Goal: Navigation & Orientation: Find specific page/section

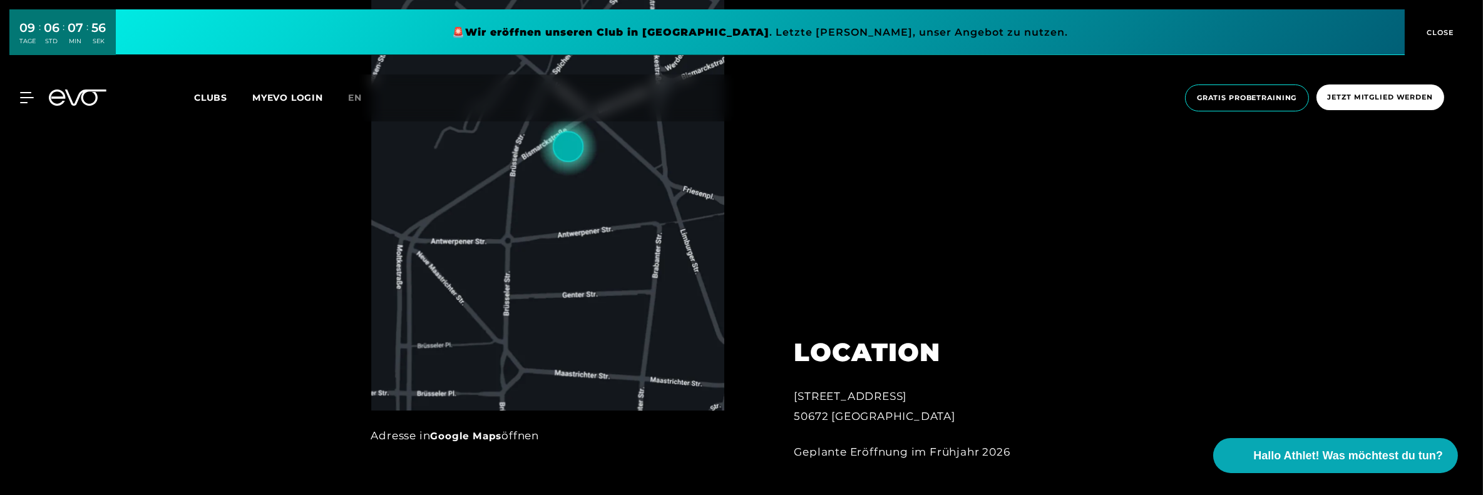
scroll to position [548, 0]
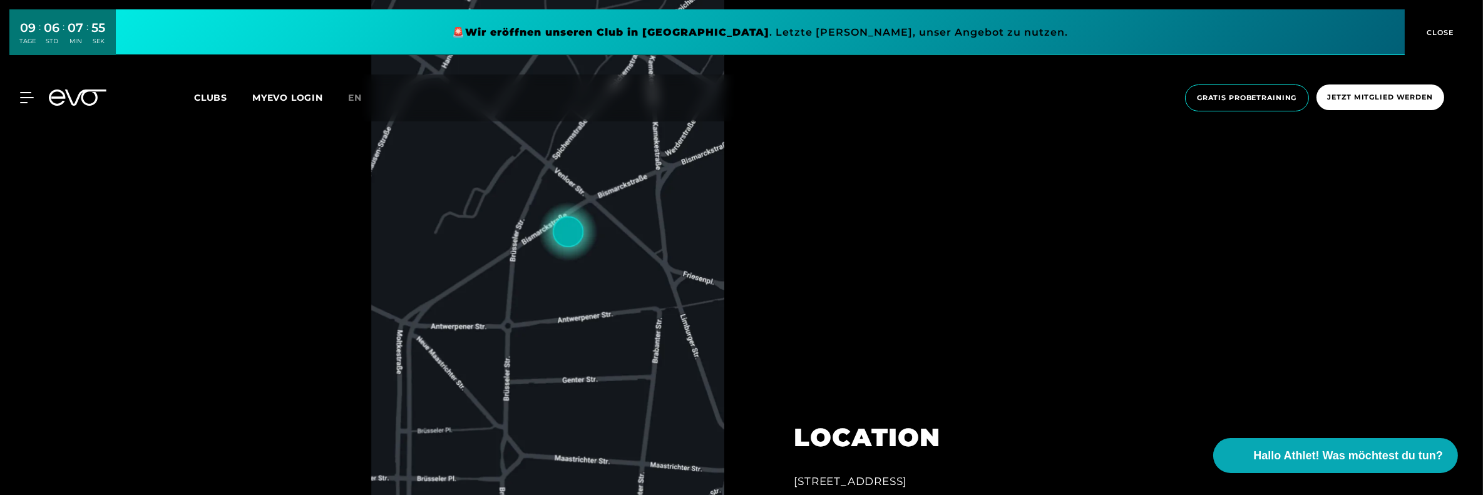
click at [206, 100] on span "Clubs" at bounding box center [210, 97] width 33 height 11
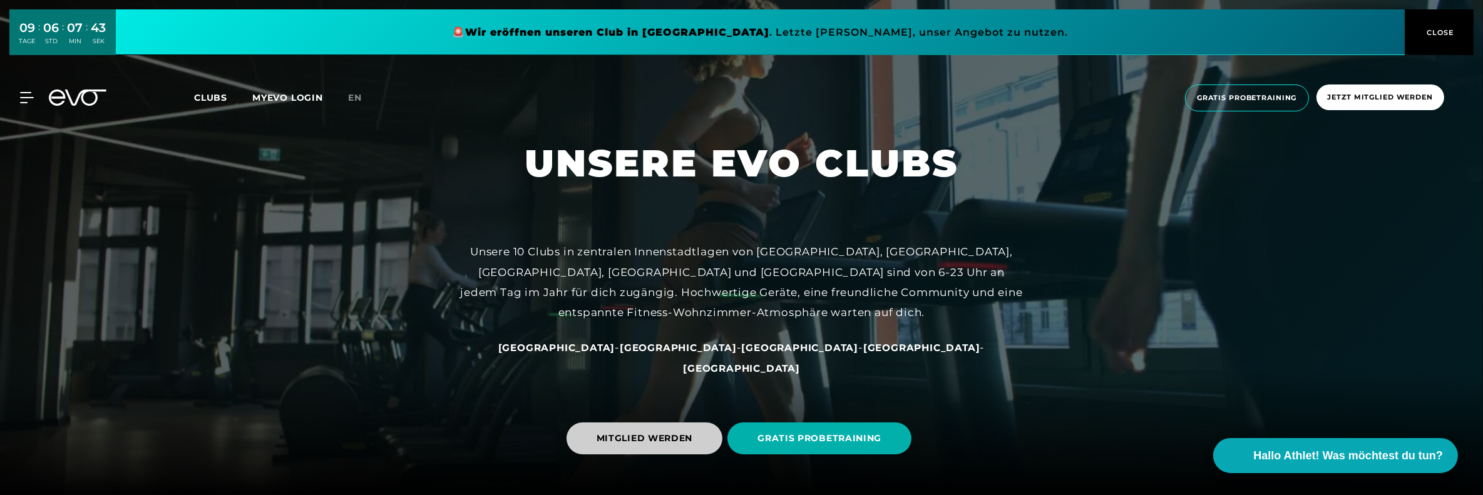
click at [686, 434] on span "MITGLIED WERDEN" at bounding box center [645, 438] width 96 height 13
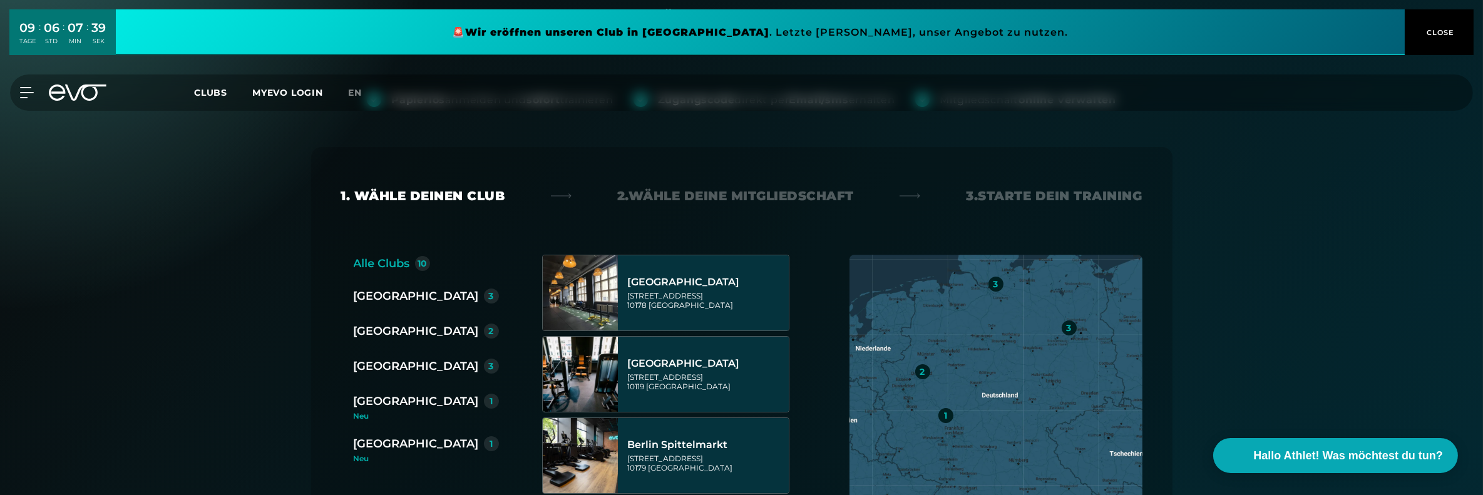
scroll to position [157, 0]
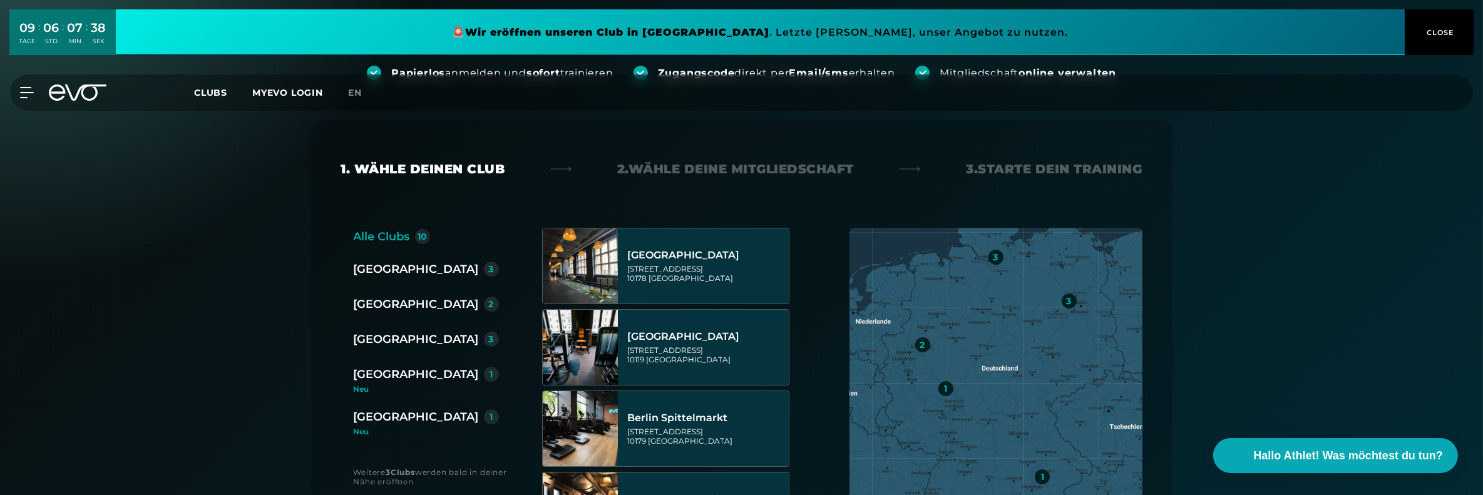
click at [385, 304] on div "[GEOGRAPHIC_DATA]" at bounding box center [416, 304] width 125 height 18
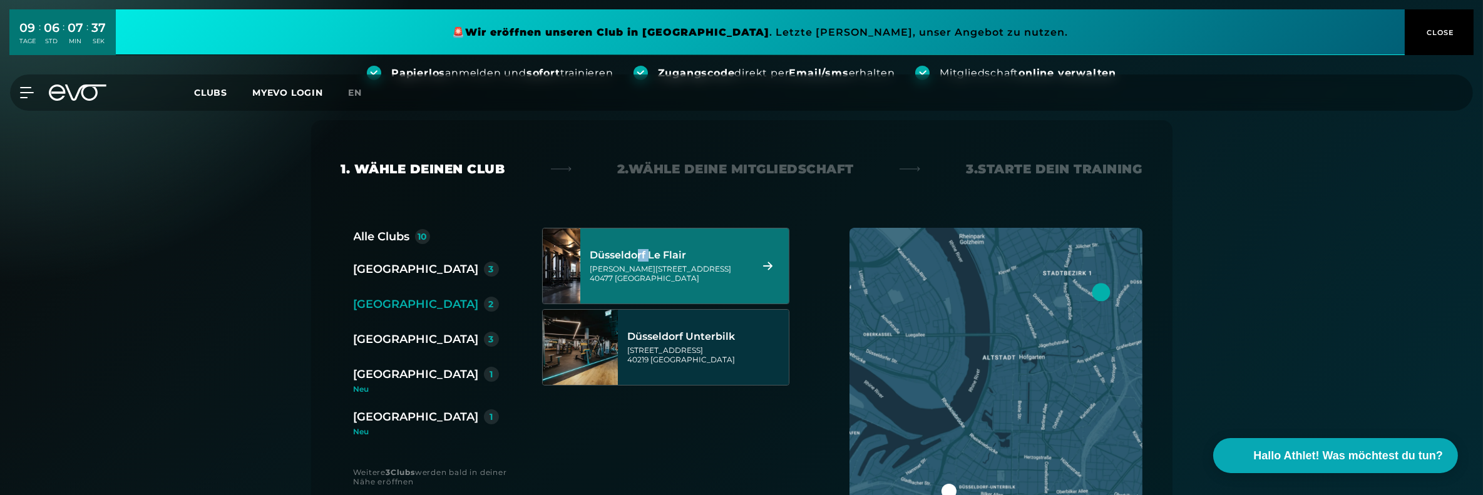
click at [665, 260] on div "Düsseldorf Le Flair" at bounding box center [668, 255] width 157 height 13
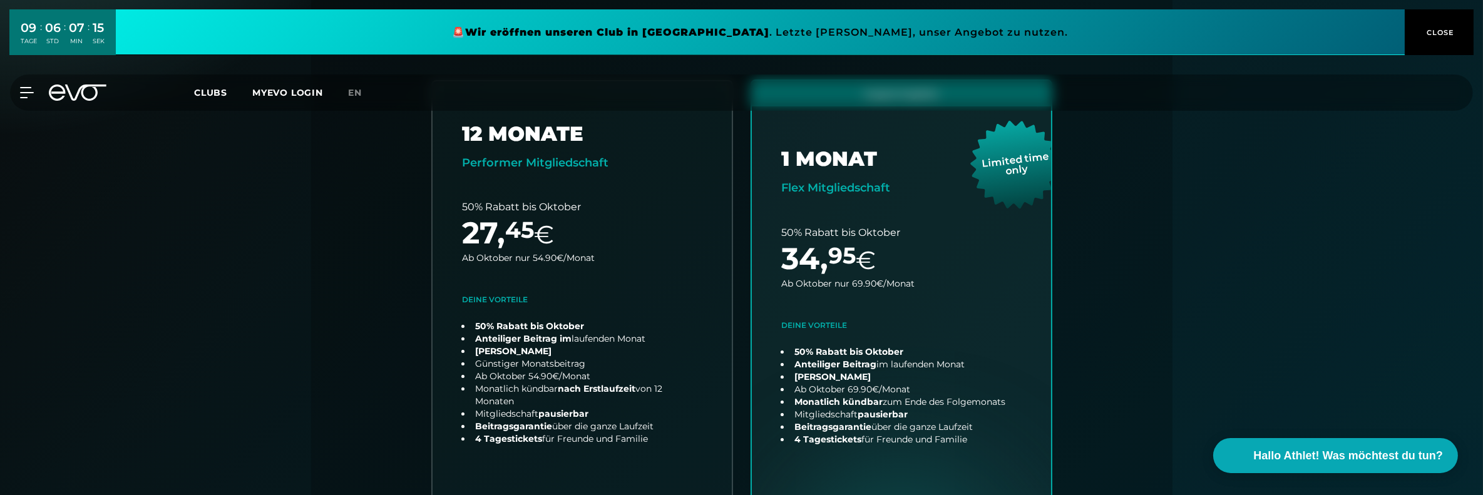
scroll to position [277, 0]
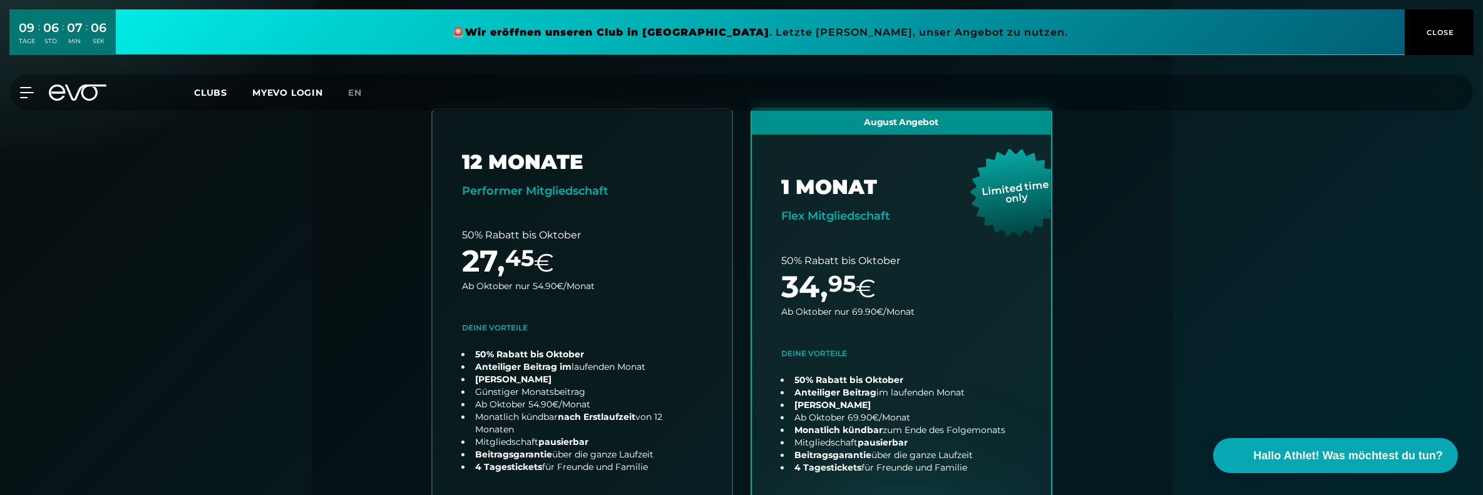
click at [208, 93] on span "Clubs" at bounding box center [210, 92] width 33 height 11
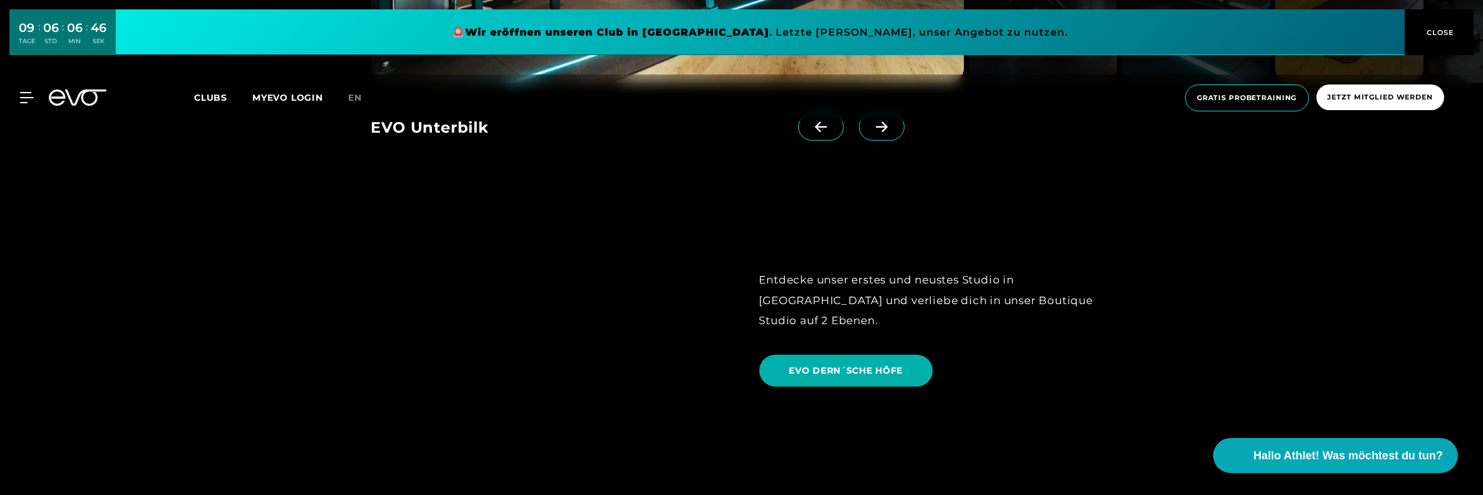
scroll to position [2661, 0]
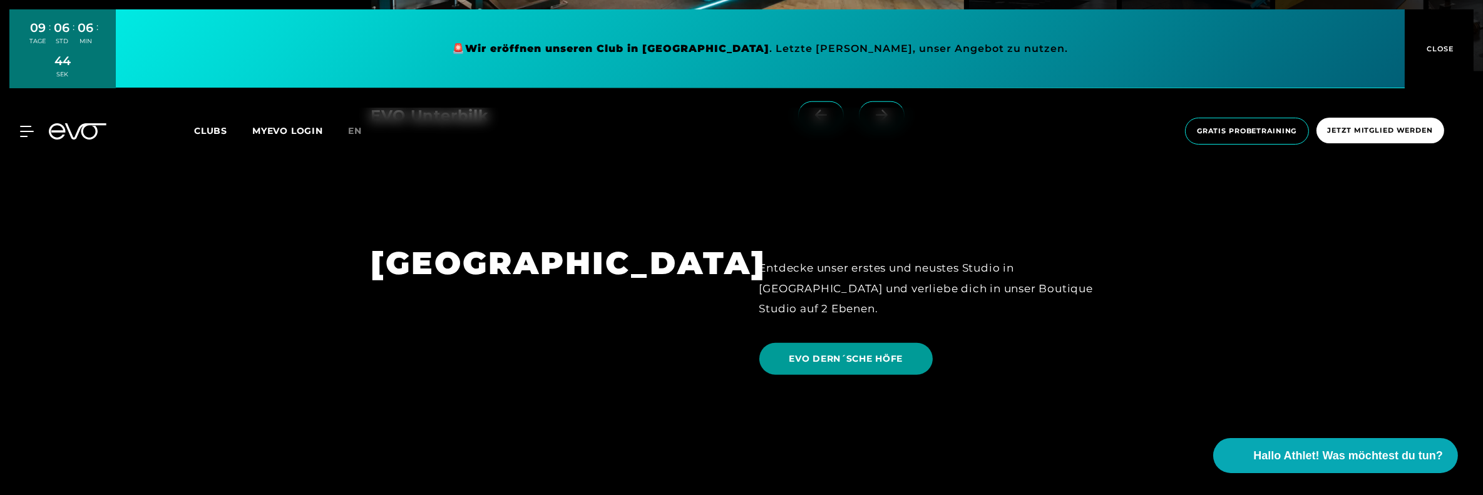
click at [832, 352] on span "EVO DERN´SCHE HÖFE" at bounding box center [846, 358] width 114 height 13
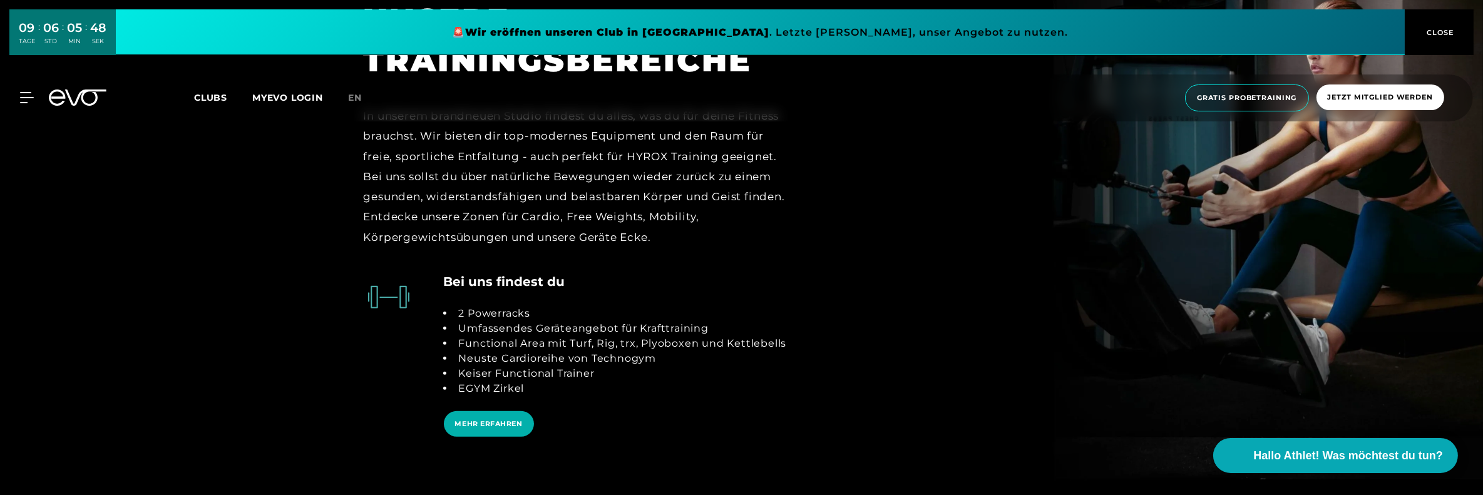
scroll to position [2582, 0]
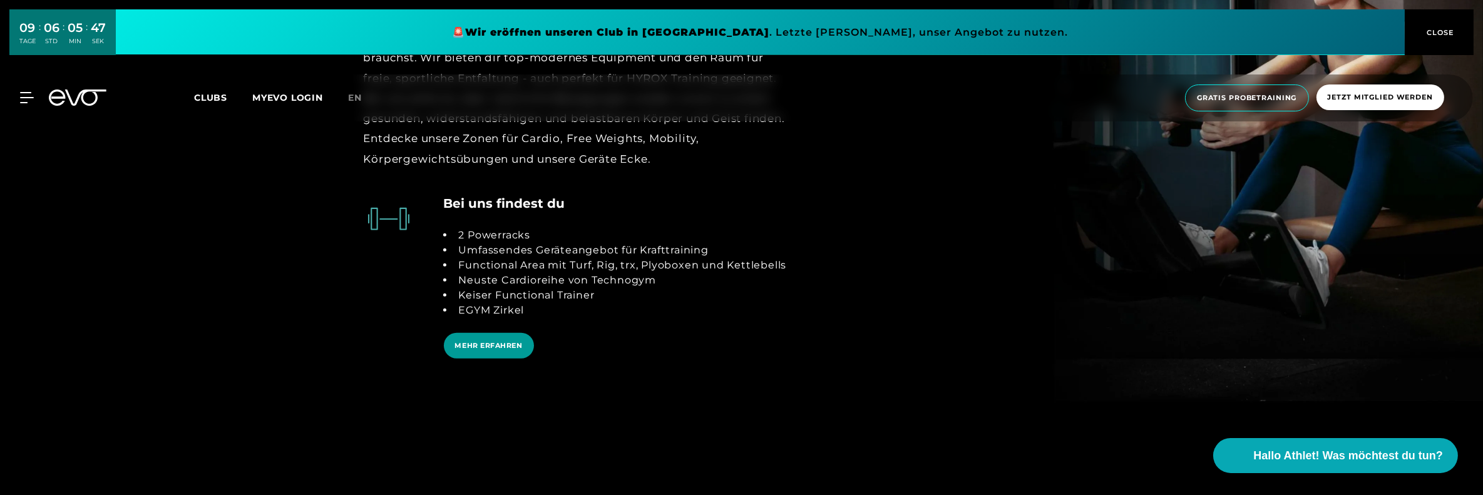
click at [506, 348] on span "MEHR ERFAHREN" at bounding box center [489, 346] width 68 height 11
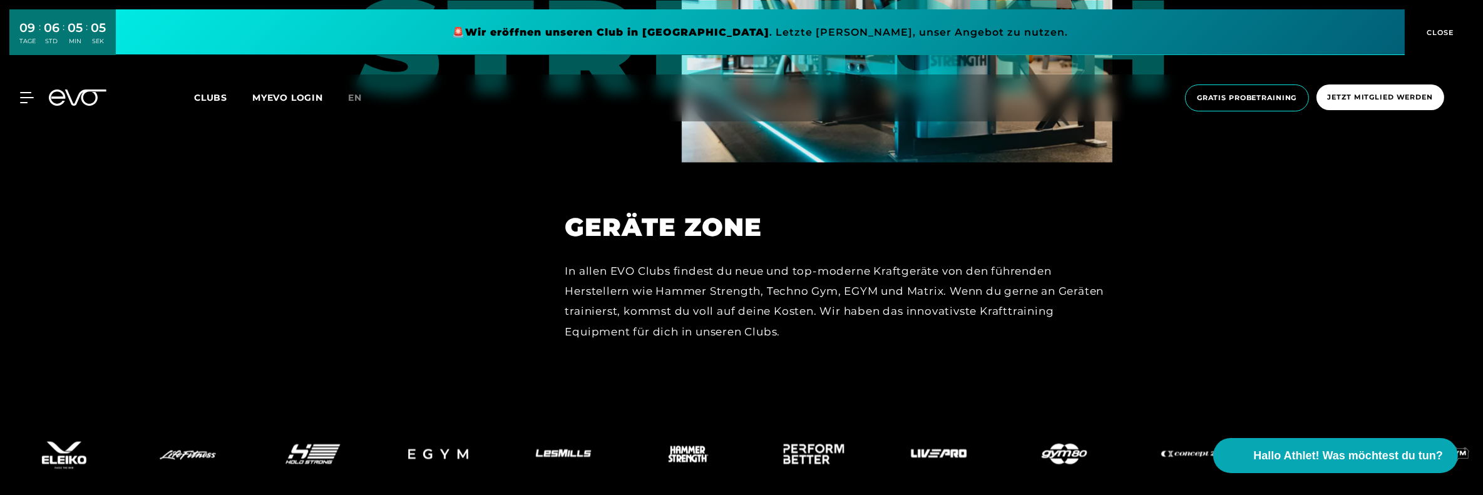
scroll to position [5336, 0]
